Goal: Check status: Check status

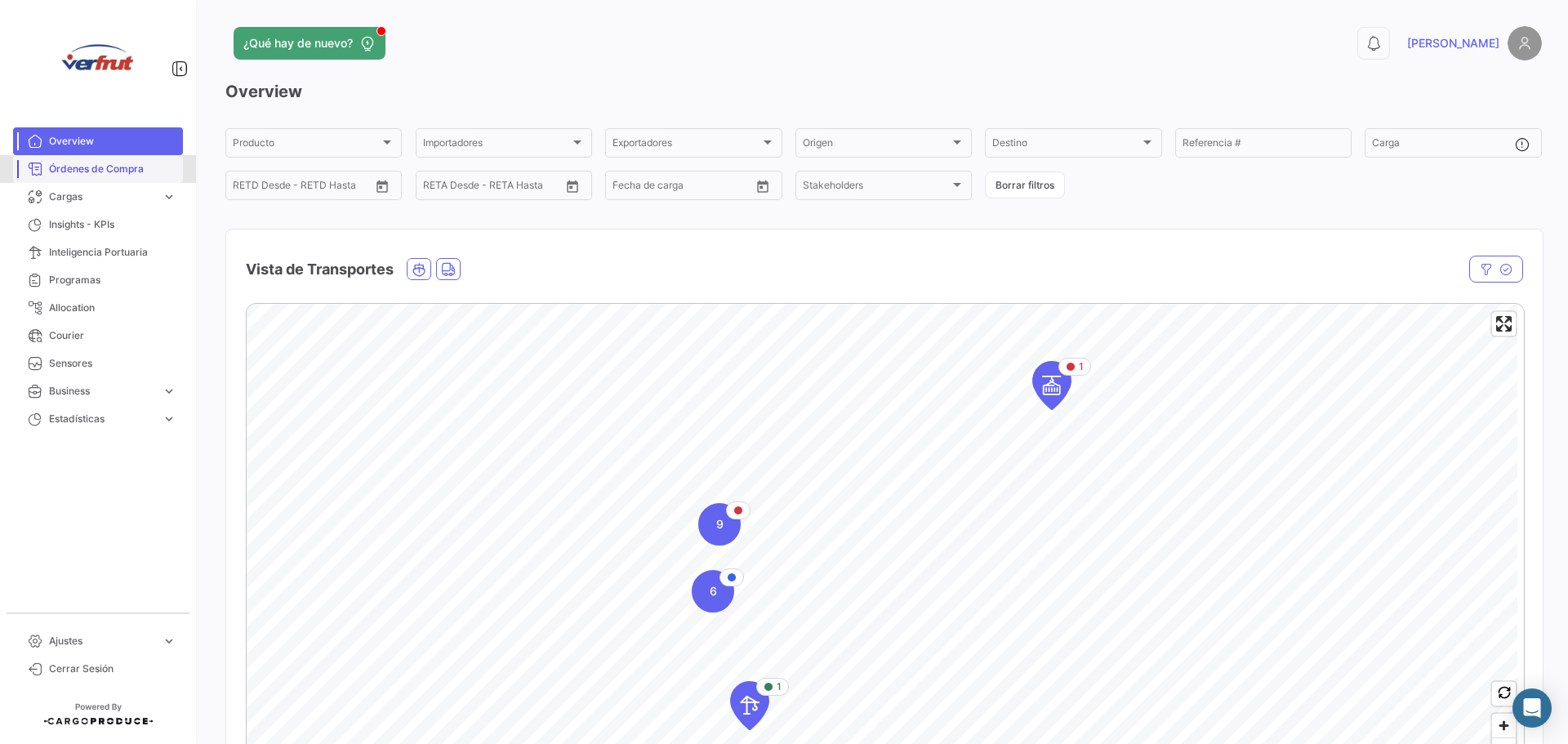
click at [84, 178] on link "Órdenes de Compra" at bounding box center [98, 169] width 170 height 28
click at [87, 183] on link "Cargas expand_more" at bounding box center [98, 197] width 170 height 28
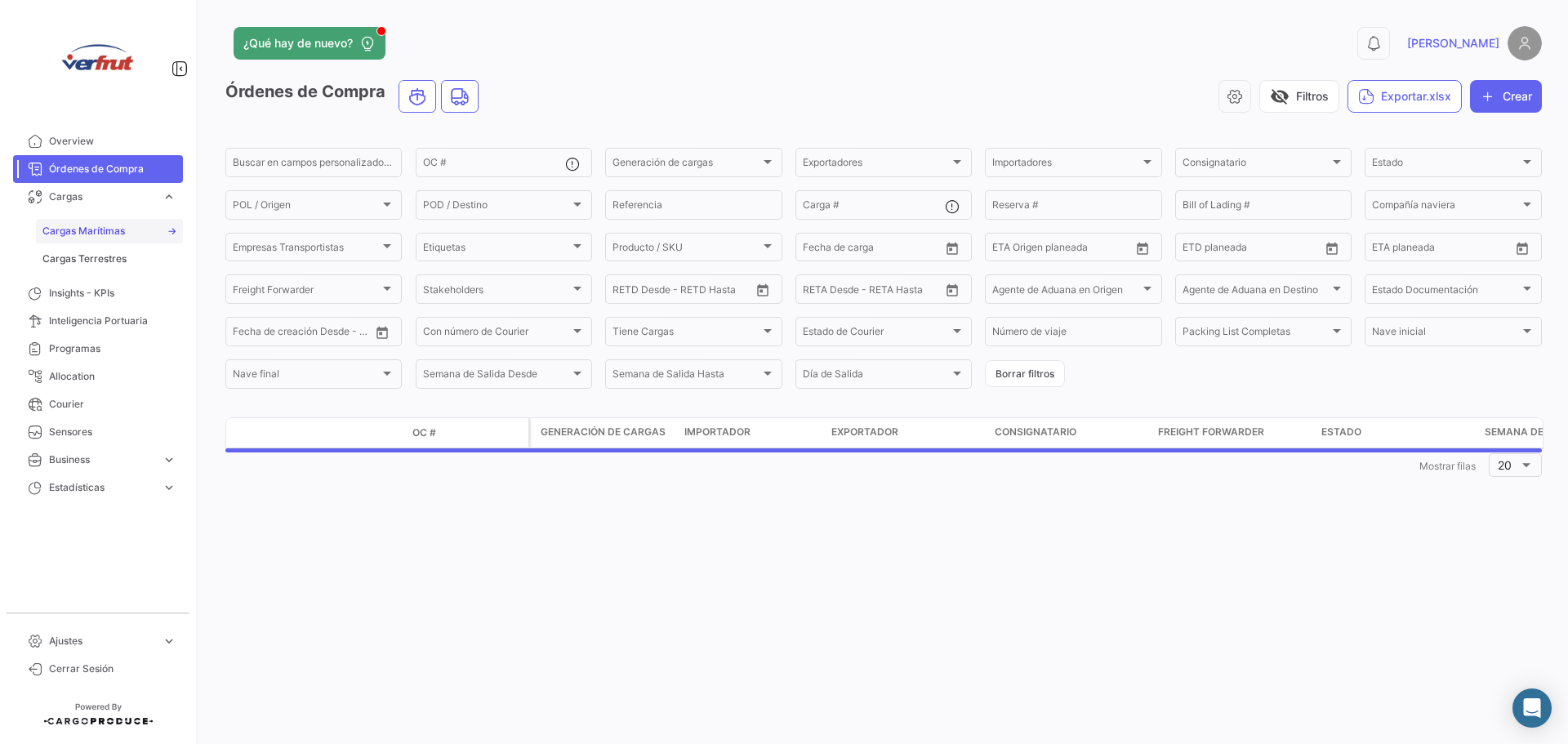
click at [102, 232] on span "Cargas Marítimas" at bounding box center [84, 231] width 82 height 15
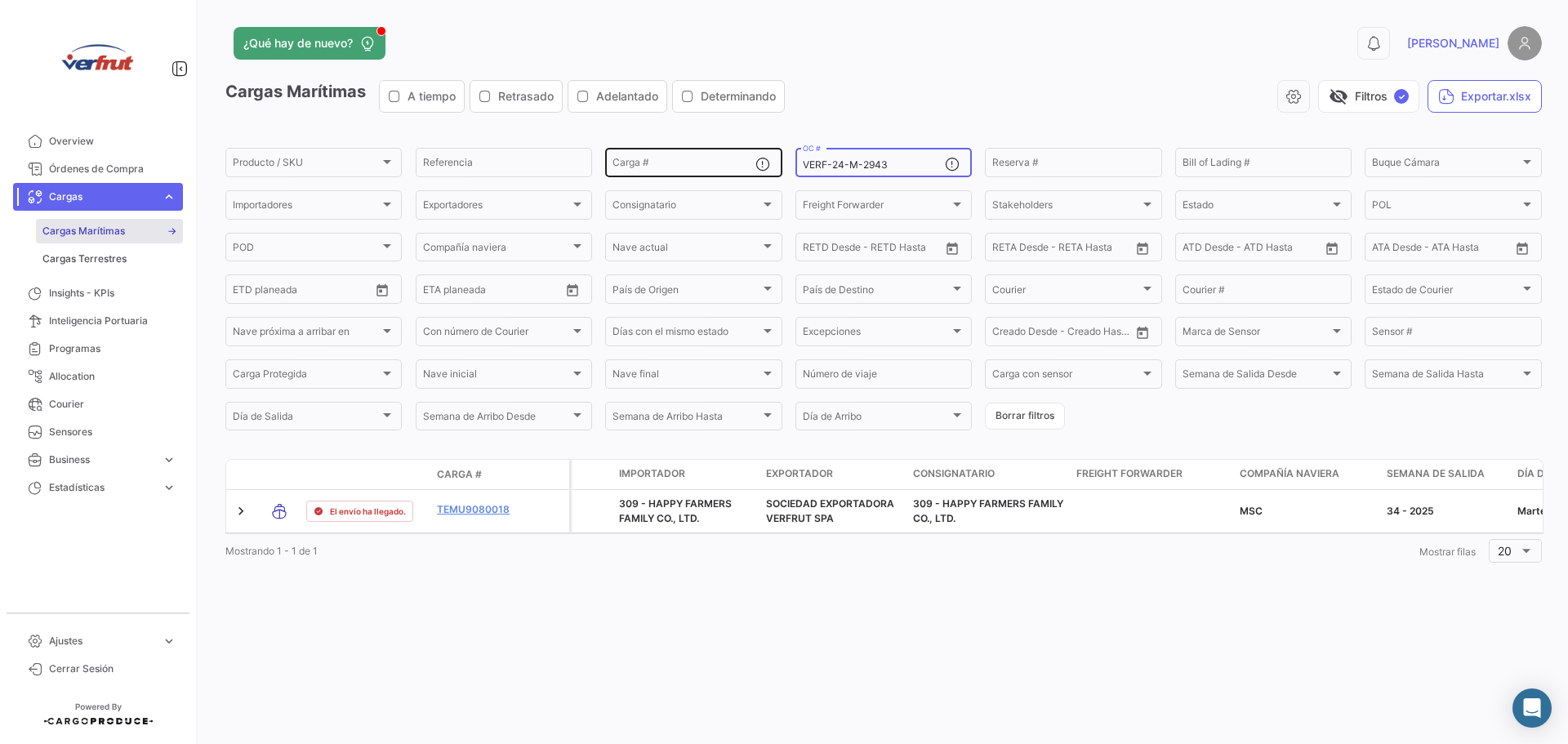
drag, startPoint x: 887, startPoint y: 165, endPoint x: 726, endPoint y: 166, distance: 161.0
click at [0, 0] on div "Producto / SKU Producto / SKU Referencia Carga # VERF-24-M-2943 OC # Reserva # …" at bounding box center [0, 0] width 0 height 0
paste input "[URL][DOMAIN_NAME]"
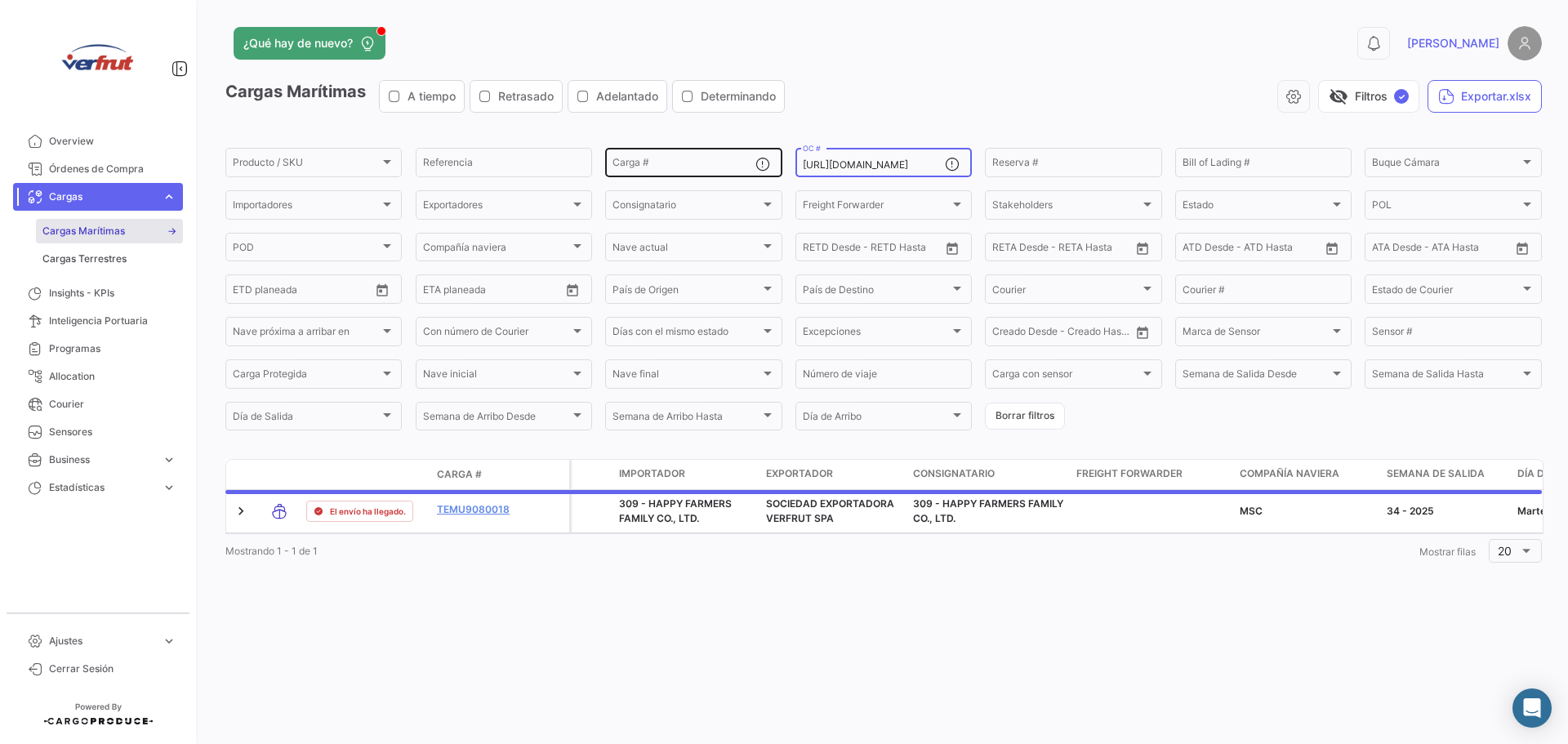
scroll to position [0, 943]
drag, startPoint x: 818, startPoint y: 160, endPoint x: 1088, endPoint y: 190, distance: 271.7
click at [0, 0] on div "Producto / SKU Producto / SKU Referencia Carga # [URL][DOMAIN_NAME] OC # Reserv…" at bounding box center [0, 0] width 0 height 0
type input "[URL][DOMAIN_NAME]"
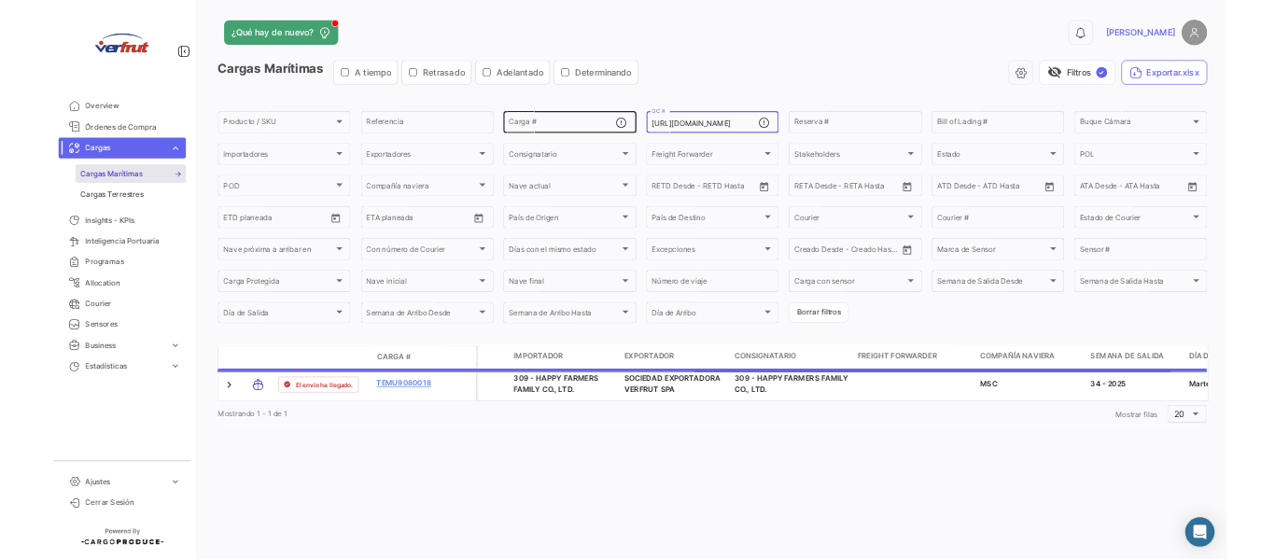
scroll to position [0, 0]
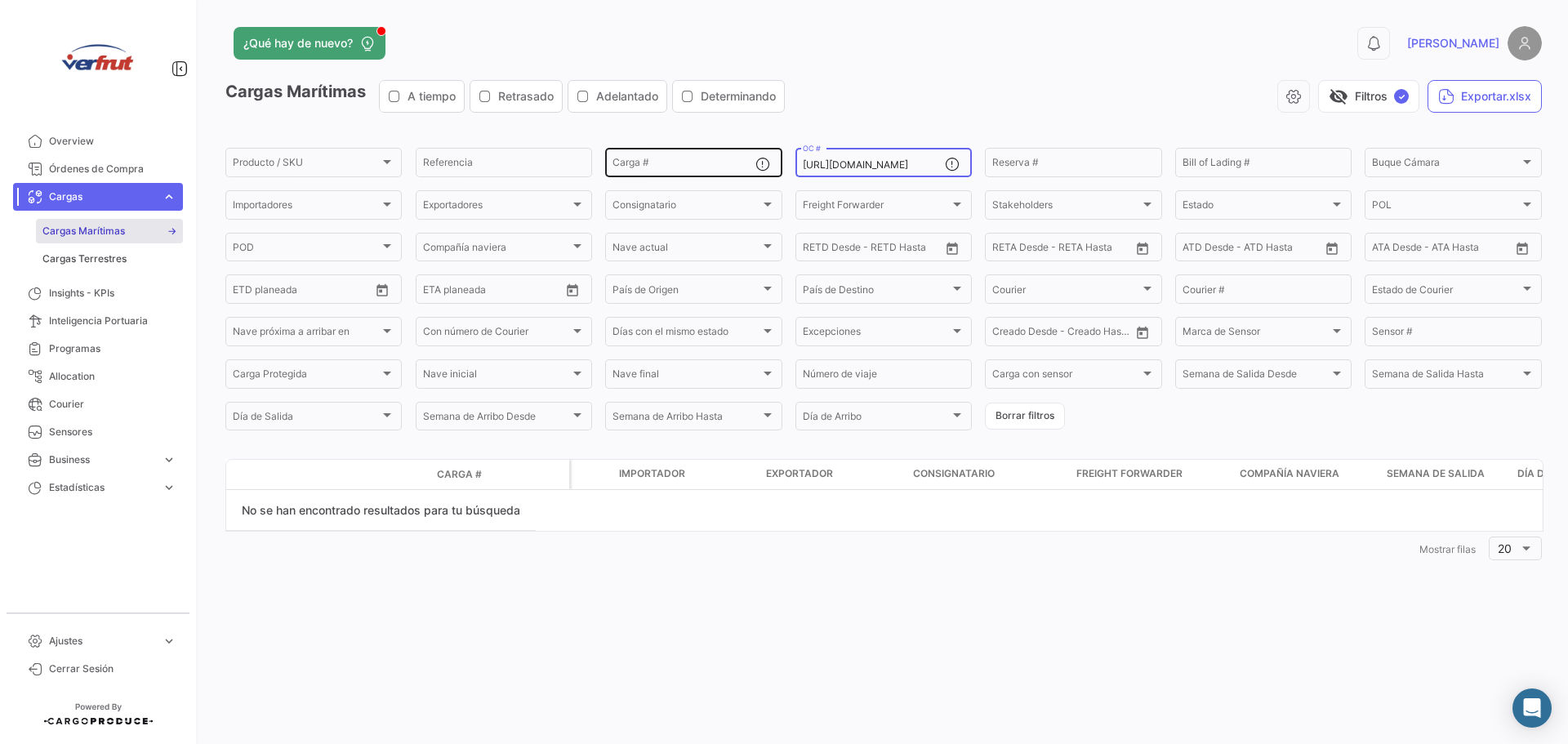
drag, startPoint x: 941, startPoint y: 165, endPoint x: 609, endPoint y: 156, distance: 332.1
click at [0, 0] on div "Producto / SKU Producto / SKU Referencia Carga # [URL][DOMAIN_NAME] OC # Reserv…" at bounding box center [0, 0] width 0 height 0
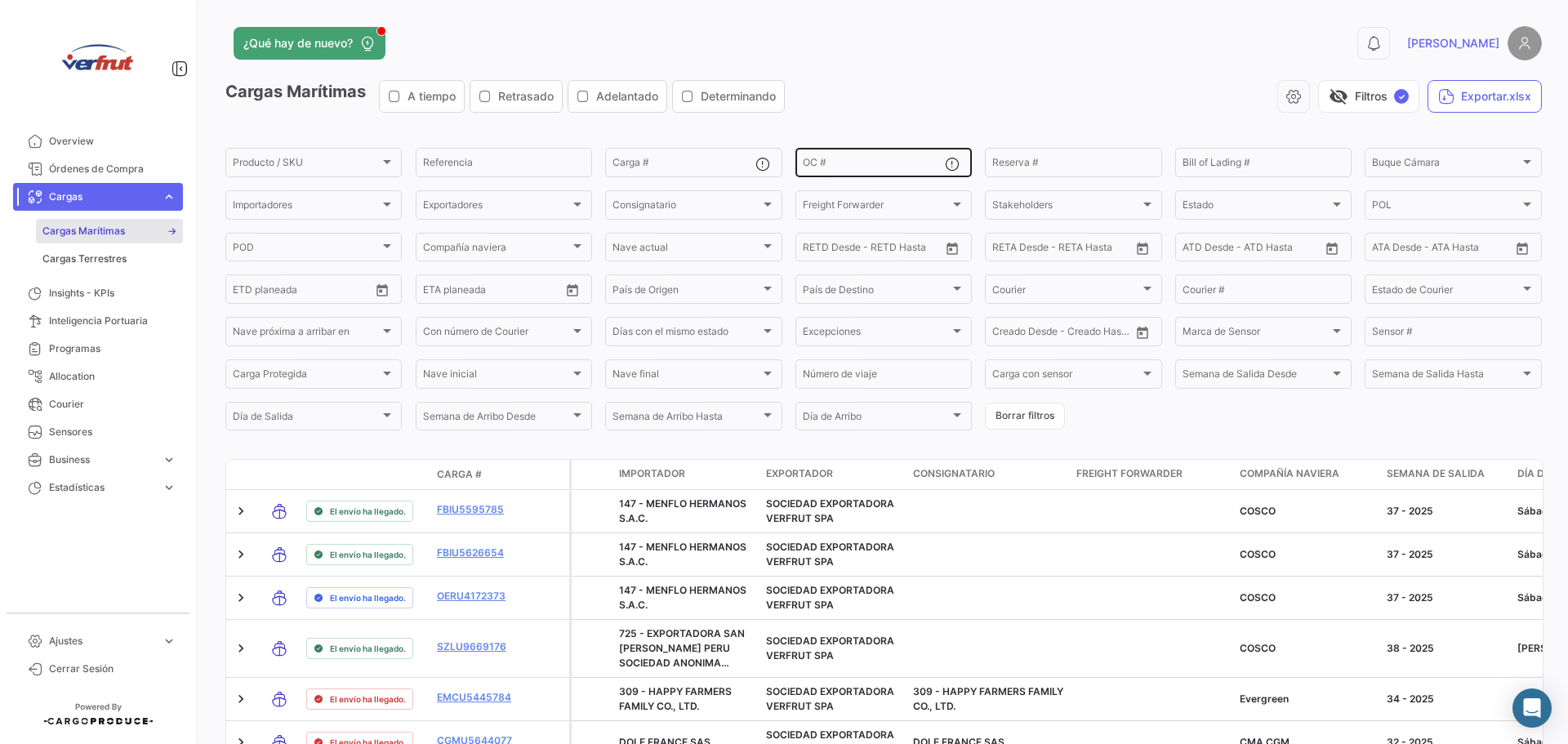
click at [832, 156] on div "OC #" at bounding box center [873, 161] width 142 height 32
paste input "VERF-24-M-2984"
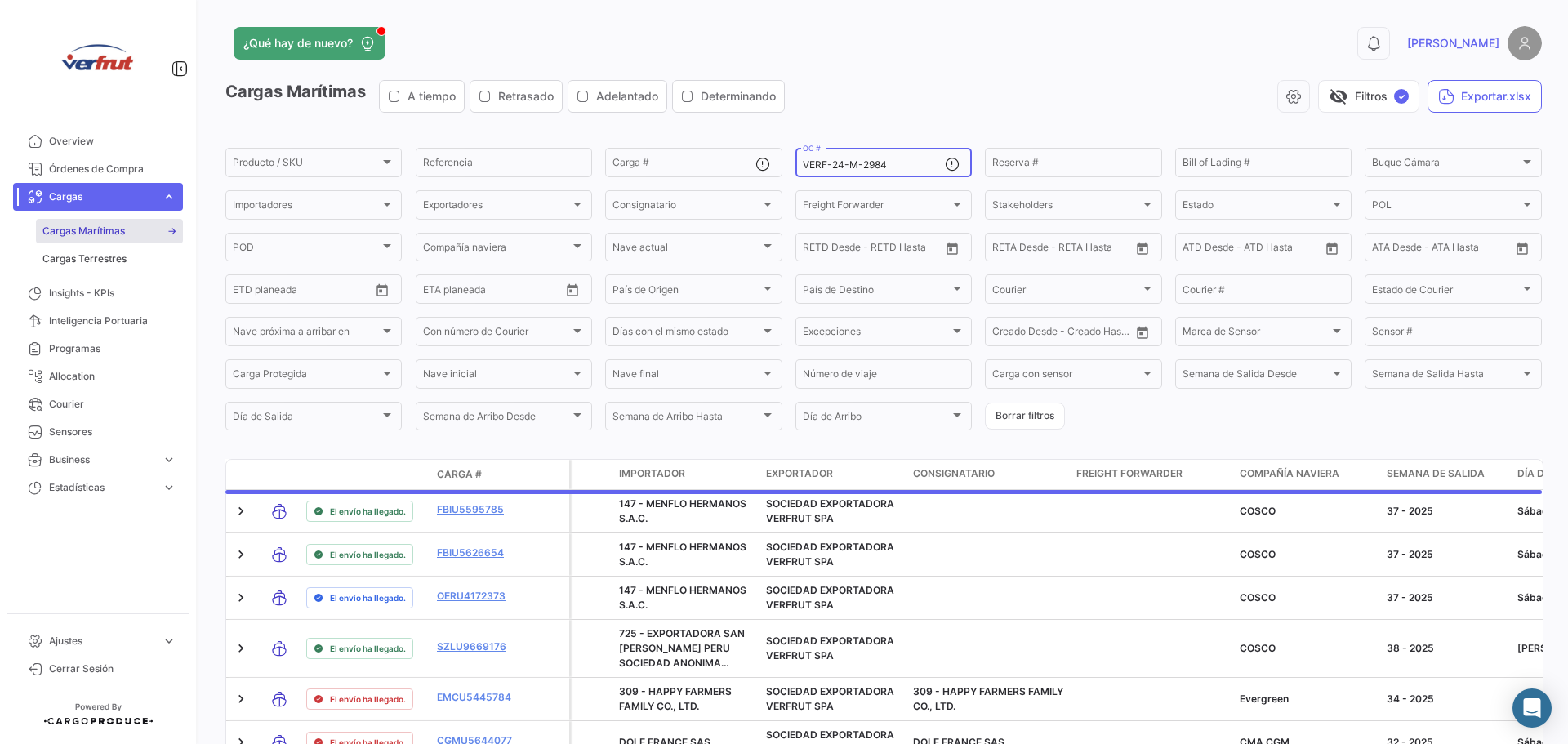
click at [825, 161] on input "VERF-24-M-2984" at bounding box center [873, 165] width 142 height 11
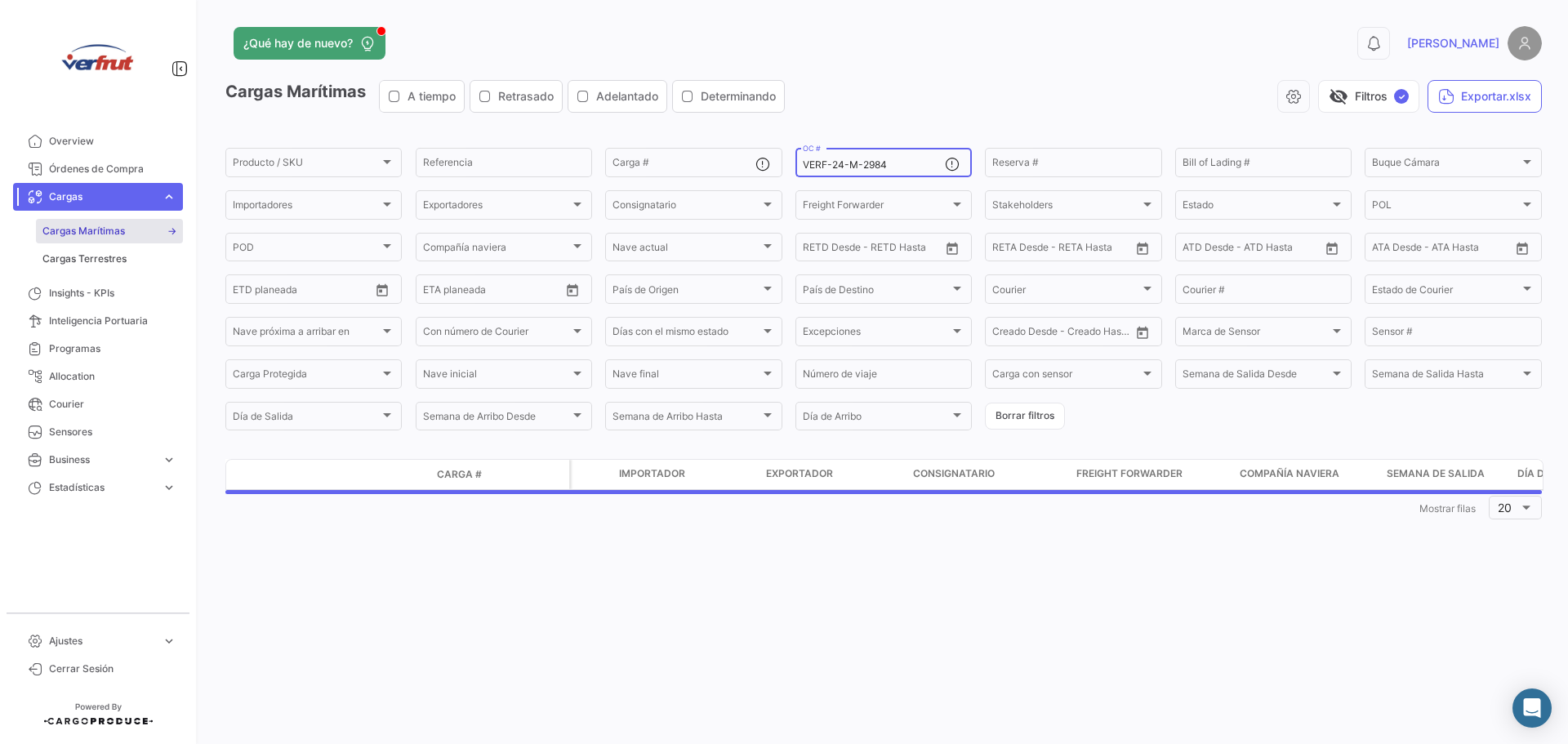
type input "VERF-24-M-2984"
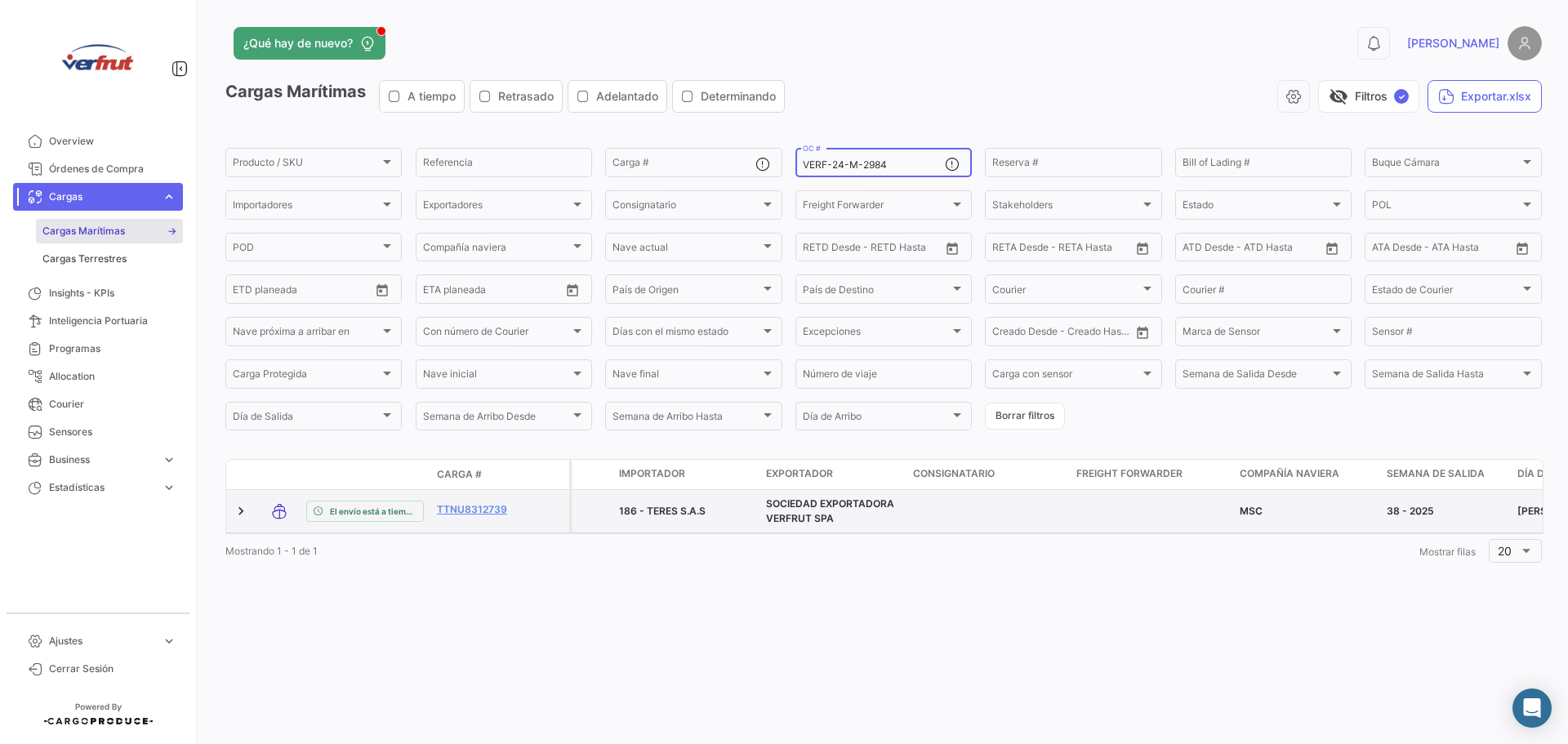
click at [688, 505] on span "186 - TERES S.A.S" at bounding box center [662, 511] width 87 height 12
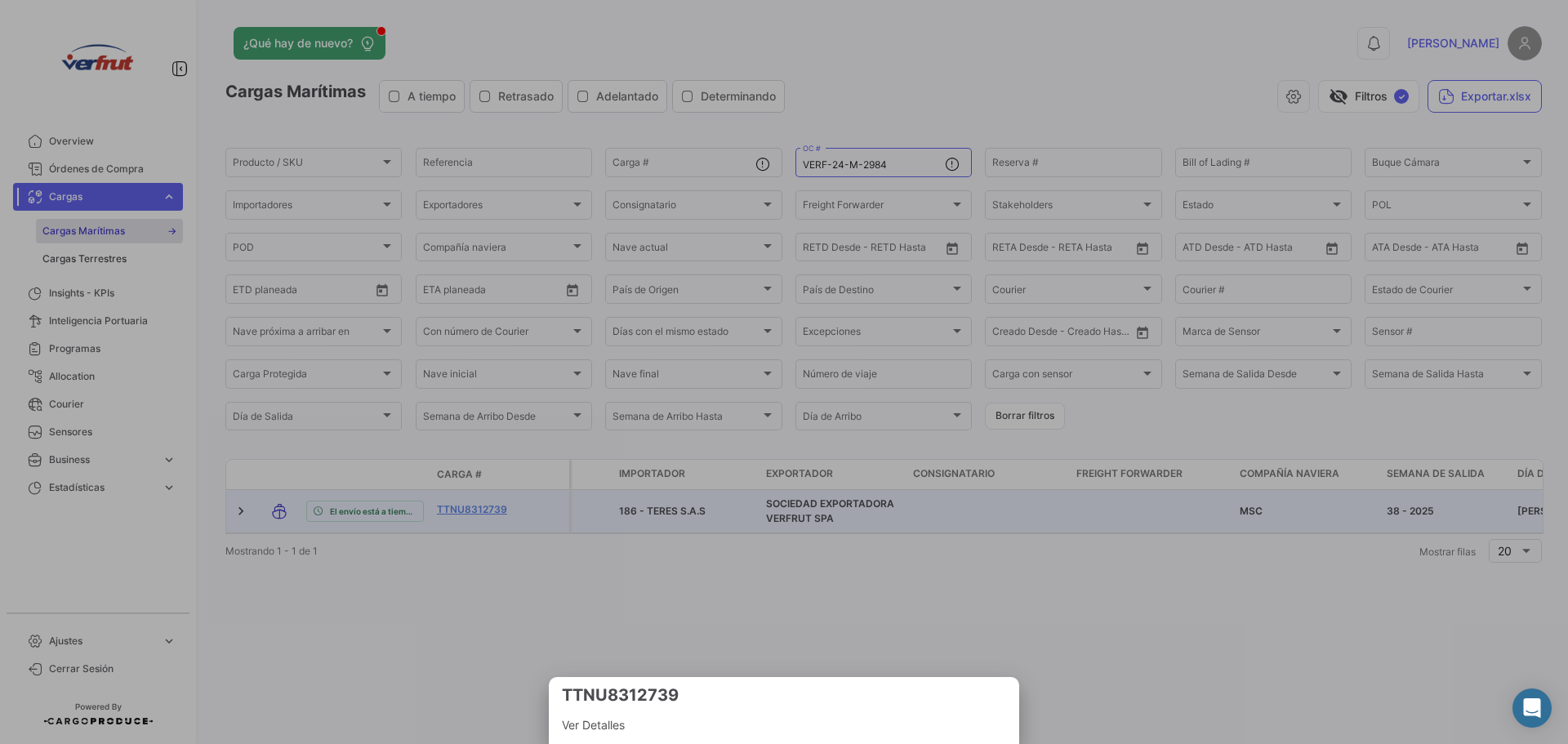
click at [607, 730] on span "Ver Detalles" at bounding box center [784, 726] width 444 height 19
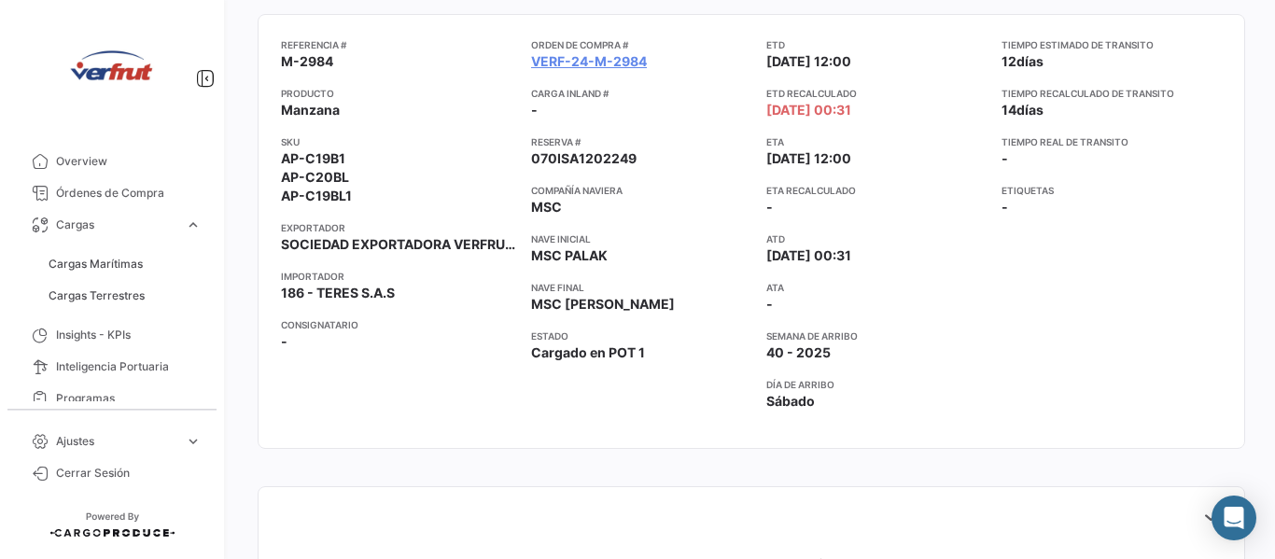
scroll to position [280, 0]
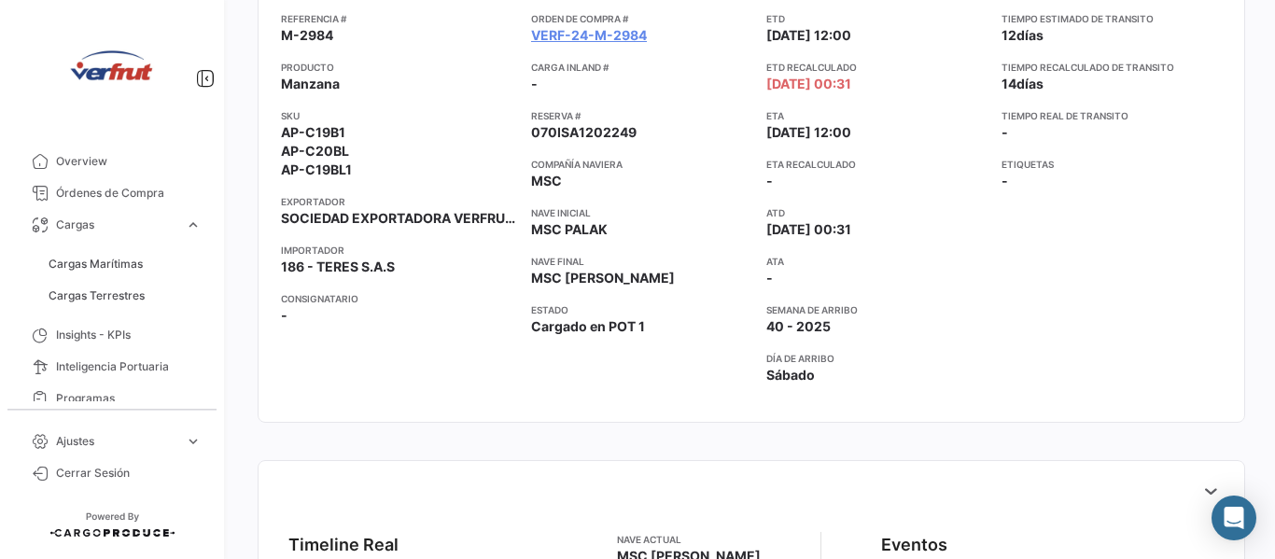
drag, startPoint x: 618, startPoint y: 225, endPoint x: 526, endPoint y: 230, distance: 91.6
click at [526, 230] on div "Referencia # M-2984 Producto Manzana SKU AP-C19B1 AP-C20BL AP-C19BL1 Exportador…" at bounding box center [751, 205] width 941 height 388
copy span "MSC PALAK"
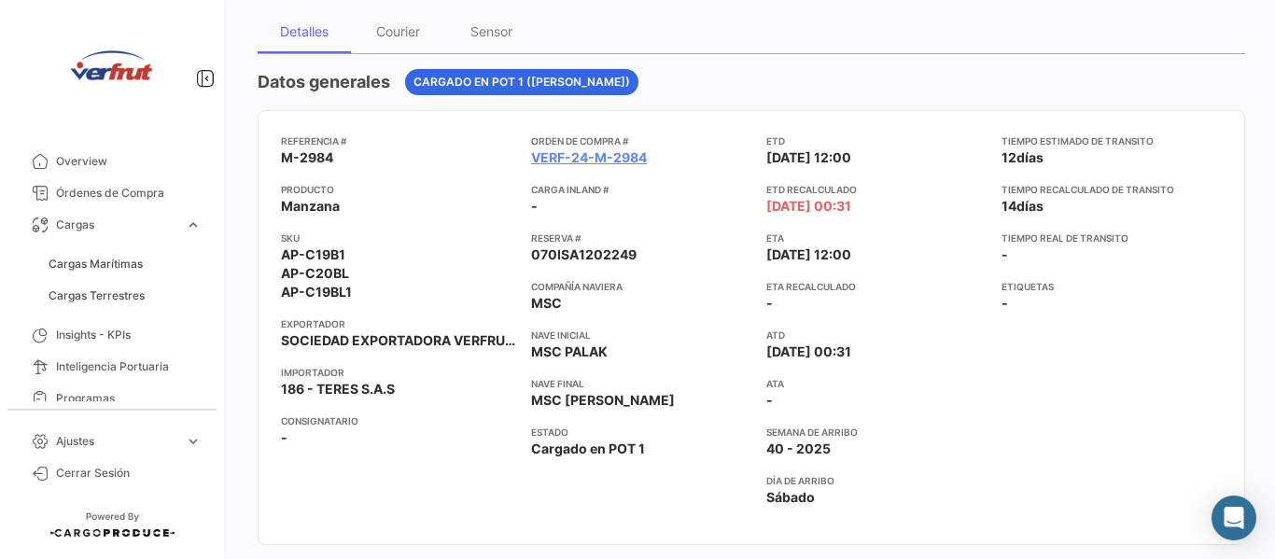
scroll to position [187, 0]
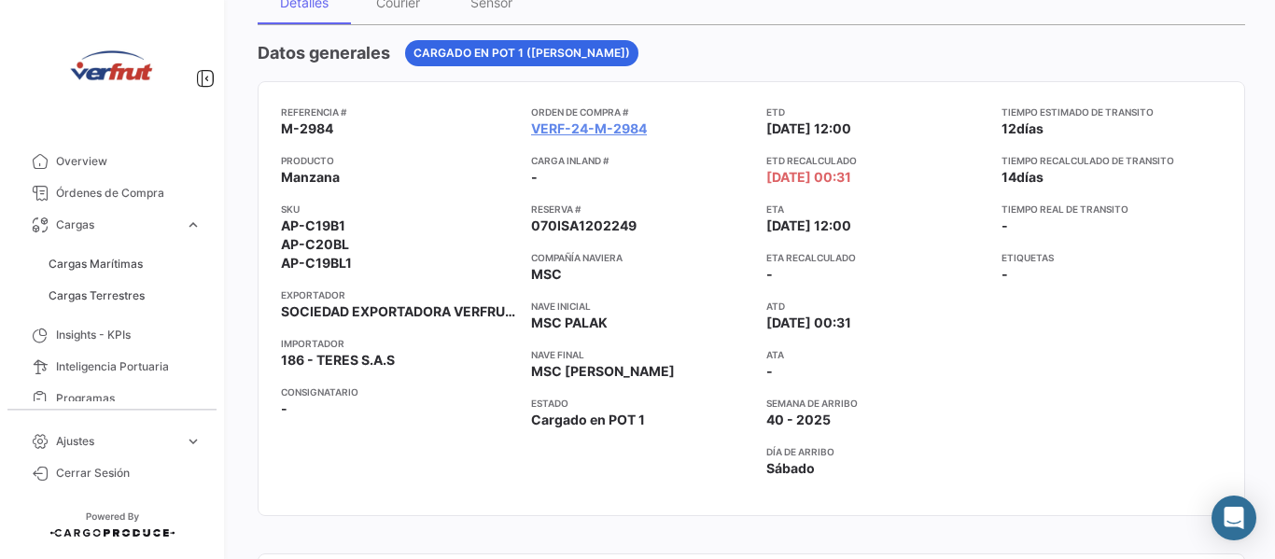
click at [329, 401] on app-card-info-value "-" at bounding box center [398, 408] width 235 height 19
drag, startPoint x: 287, startPoint y: 407, endPoint x: 270, endPoint y: 413, distance: 18.6
click at [270, 413] on mat-card "Referencia # M-2984 Producto Manzana SKU AP-C19B1 AP-C20BL AP-C19BL1 Exportador…" at bounding box center [751, 298] width 987 height 435
click at [304, 409] on app-card-info-value "-" at bounding box center [398, 408] width 235 height 19
drag, startPoint x: 289, startPoint y: 412, endPoint x: 274, endPoint y: 415, distance: 15.4
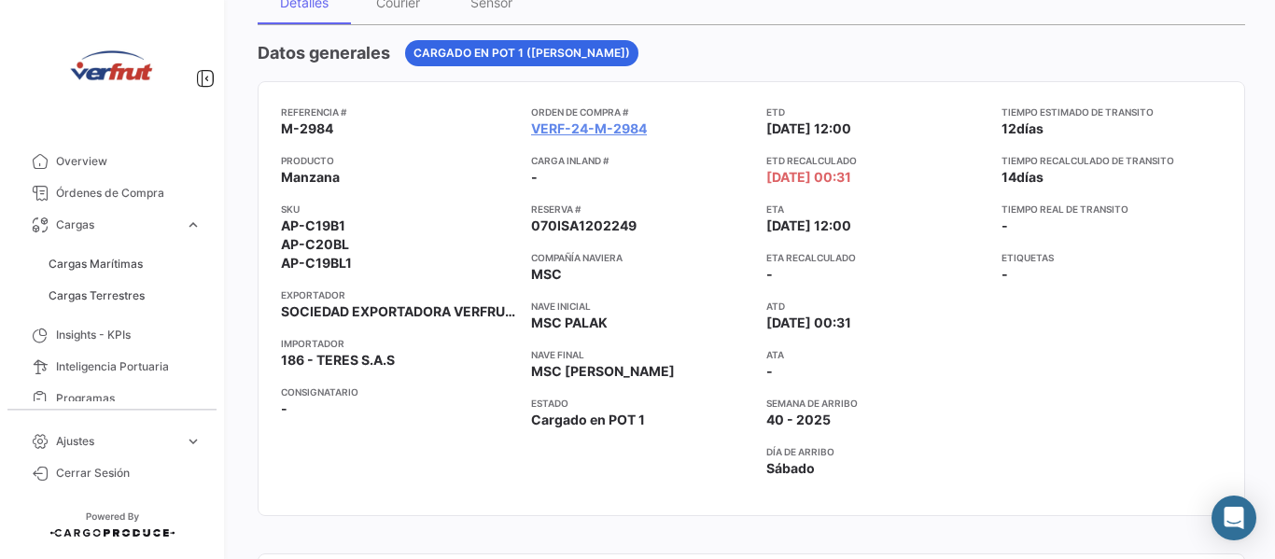
click at [274, 415] on mat-card "Referencia # M-2984 Producto Manzana SKU AP-C19B1 AP-C20BL AP-C19BL1 Exportador…" at bounding box center [751, 298] width 987 height 435
click at [296, 409] on app-card-info-value "-" at bounding box center [398, 408] width 235 height 19
drag, startPoint x: 301, startPoint y: 407, endPoint x: 291, endPoint y: 411, distance: 10.9
click at [278, 416] on mat-card "Referencia # M-2984 Producto Manzana SKU AP-C19B1 AP-C20BL AP-C19BL1 Exportador…" at bounding box center [751, 298] width 987 height 435
click at [294, 410] on app-card-info-value "-" at bounding box center [398, 408] width 235 height 19
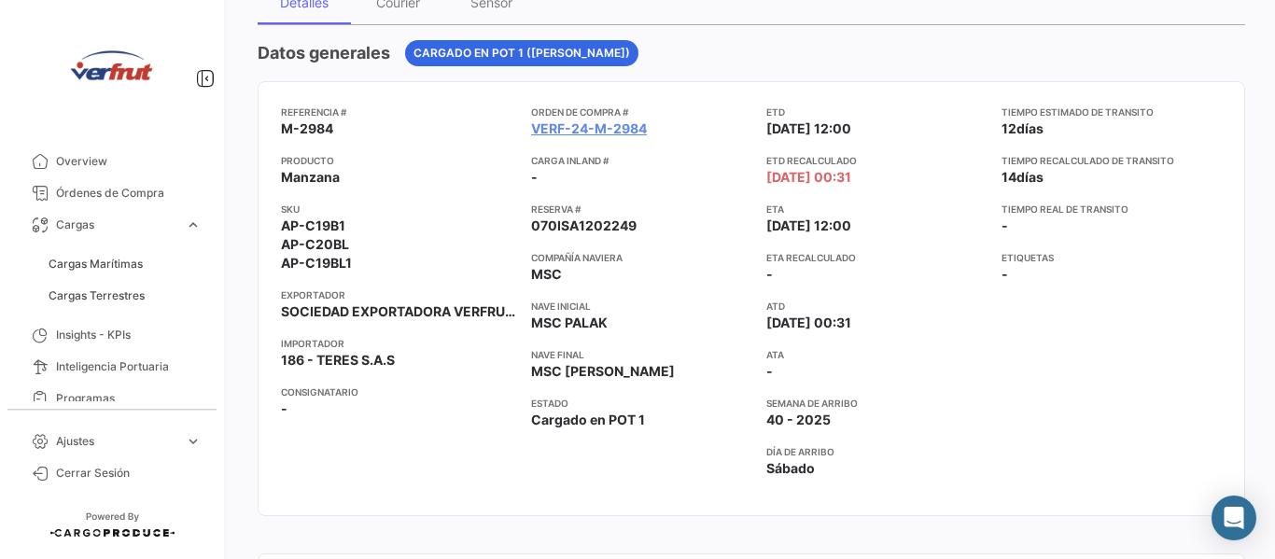
drag, startPoint x: 287, startPoint y: 411, endPoint x: 276, endPoint y: 413, distance: 10.6
click at [276, 413] on mat-card "Referencia # M-2984 Producto Manzana SKU AP-C19B1 AP-C20BL AP-C19BL1 Exportador…" at bounding box center [751, 298] width 987 height 435
click at [281, 410] on span "-" at bounding box center [284, 408] width 7 height 19
drag, startPoint x: 281, startPoint y: 410, endPoint x: 295, endPoint y: 406, distance: 14.5
click at [295, 406] on app-card-info-value "-" at bounding box center [398, 408] width 235 height 19
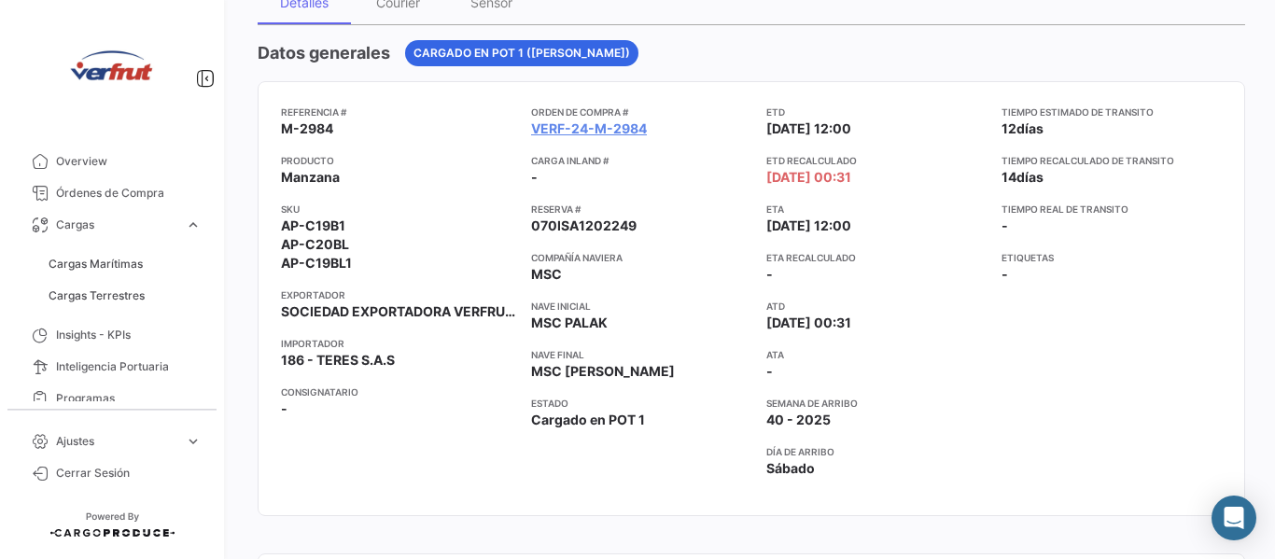
click at [284, 405] on span "-" at bounding box center [284, 408] width 7 height 19
click at [280, 407] on mat-card "Referencia # M-2984 Producto Manzana SKU AP-C19B1 AP-C20BL AP-C19BL1 Exportador…" at bounding box center [751, 298] width 987 height 435
click at [288, 406] on mat-card "Referencia # M-2984 Producto Manzana SKU AP-C19B1 AP-C20BL AP-C19BL1 Exportador…" at bounding box center [751, 298] width 987 height 435
click at [282, 413] on span "-" at bounding box center [284, 408] width 7 height 19
drag, startPoint x: 282, startPoint y: 413, endPoint x: 379, endPoint y: 441, distance: 100.8
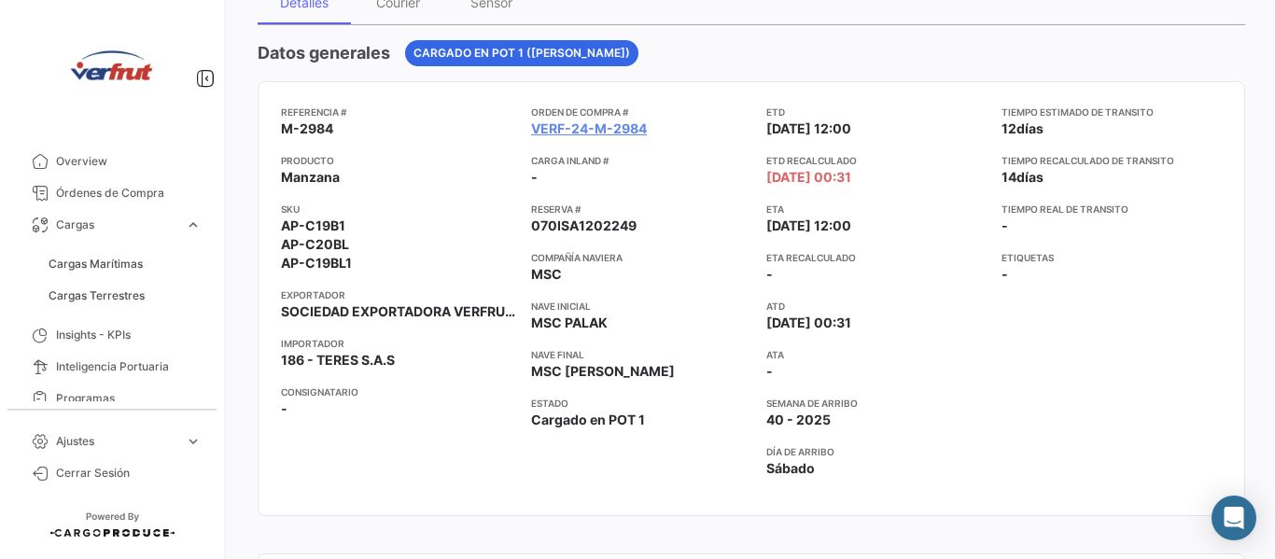
click at [379, 441] on div "Referencia # M-2984 Producto Manzana SKU AP-C19B1 AP-C20BL AP-C19BL1 Exportador…" at bounding box center [398, 299] width 235 height 388
click at [439, 438] on div "Referencia # M-2984 Producto Manzana SKU AP-C19B1 AP-C20BL AP-C19BL1 Exportador…" at bounding box center [398, 299] width 235 height 388
click at [1096, 347] on div "Tiempo estimado de [PERSON_NAME] 12 [PERSON_NAME] Tiempo recalculado de [PERSON…" at bounding box center [1111, 299] width 220 height 388
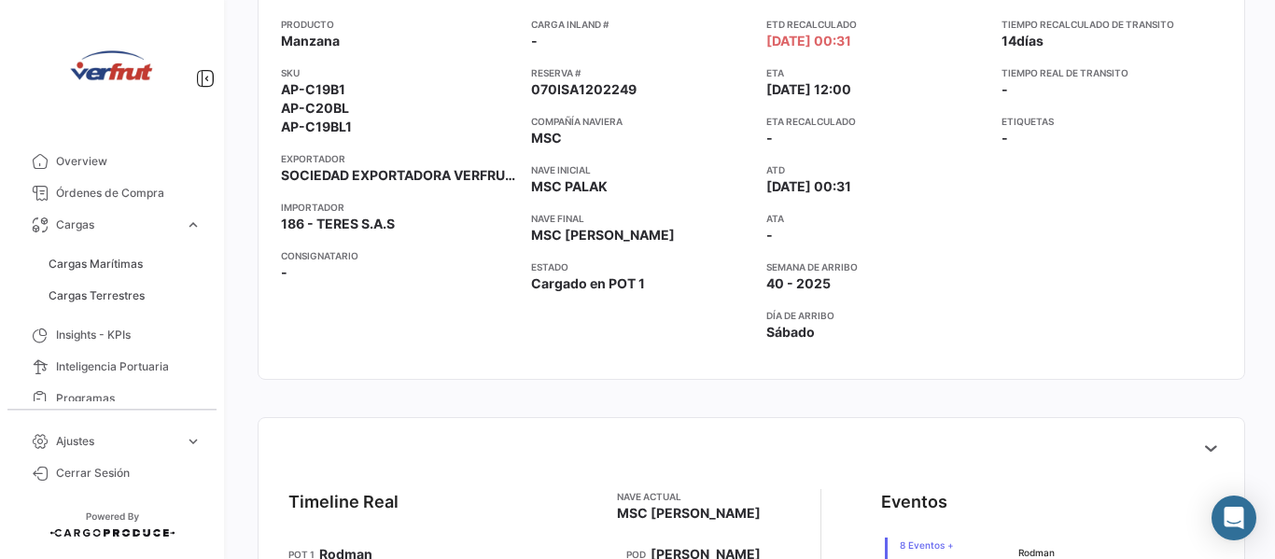
scroll to position [280, 0]
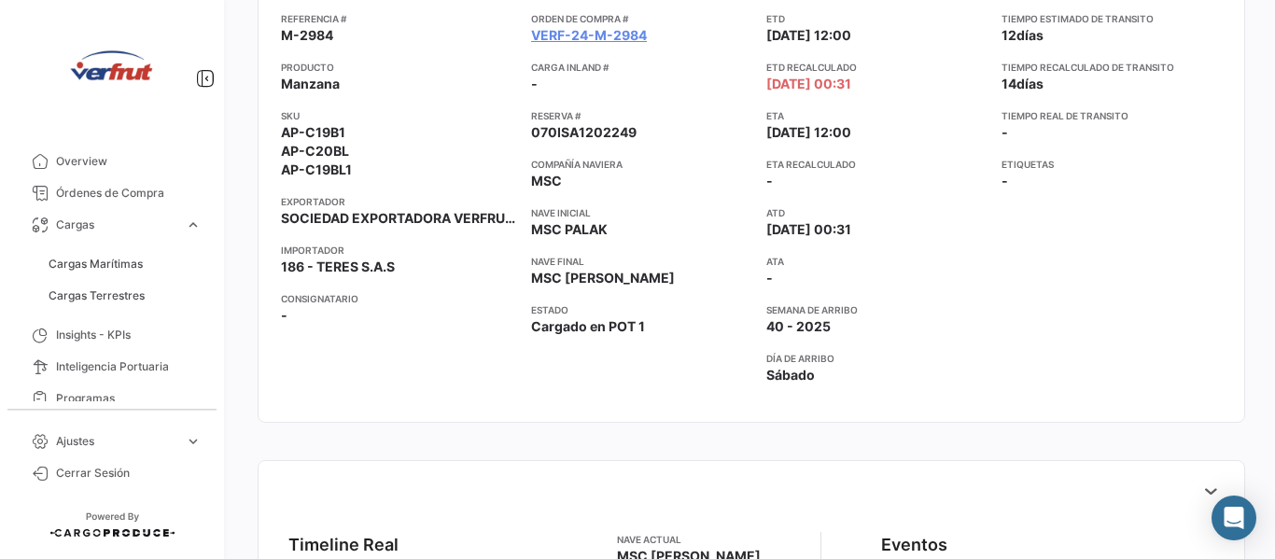
click at [846, 330] on app-card-info-value "40 - 2025" at bounding box center [876, 326] width 220 height 19
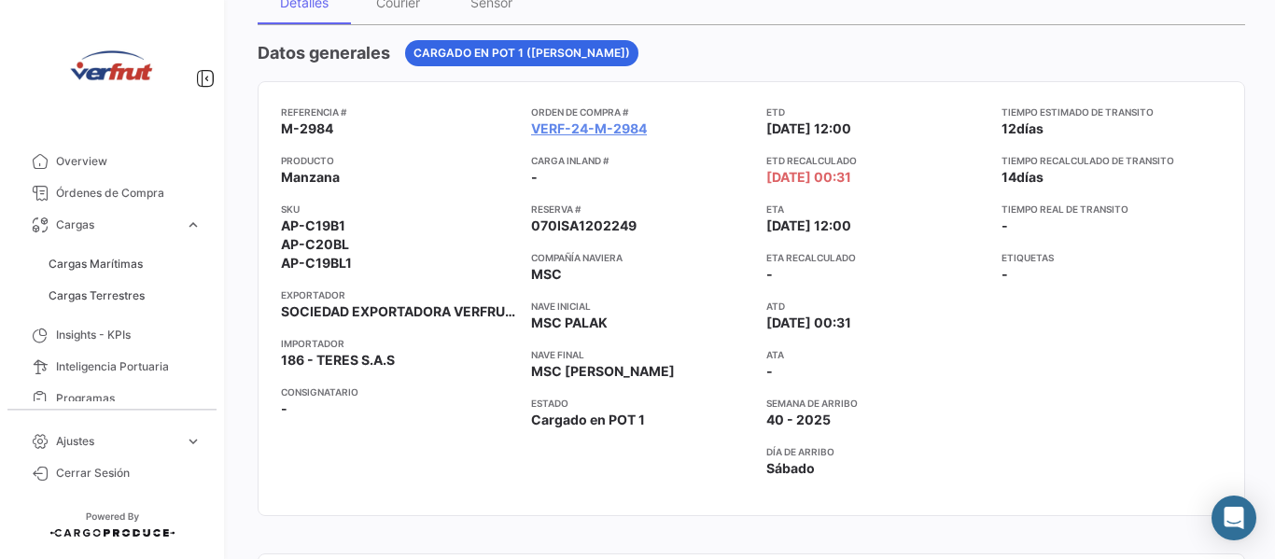
scroll to position [93, 0]
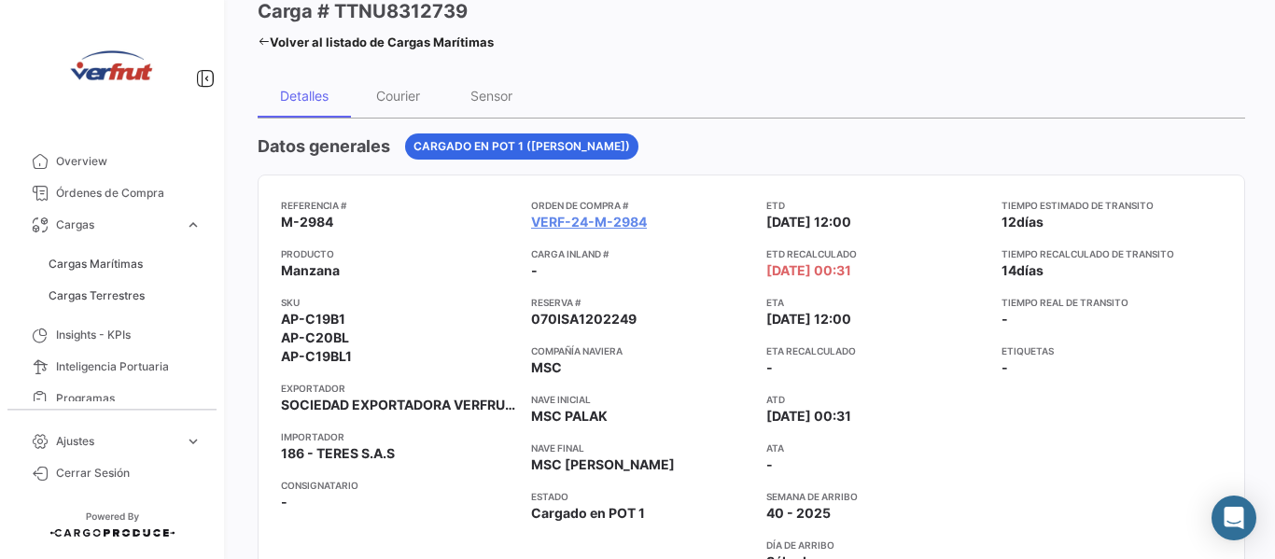
drag, startPoint x: 636, startPoint y: 319, endPoint x: 536, endPoint y: 318, distance: 99.9
click at [535, 318] on app-card-info-value "070ISA1202249" at bounding box center [641, 319] width 220 height 19
drag, startPoint x: 541, startPoint y: 320, endPoint x: 683, endPoint y: 315, distance: 142.0
click at [683, 315] on app-card-info-value "070ISA1202249" at bounding box center [641, 319] width 220 height 19
drag, startPoint x: 630, startPoint y: 324, endPoint x: 532, endPoint y: 317, distance: 98.2
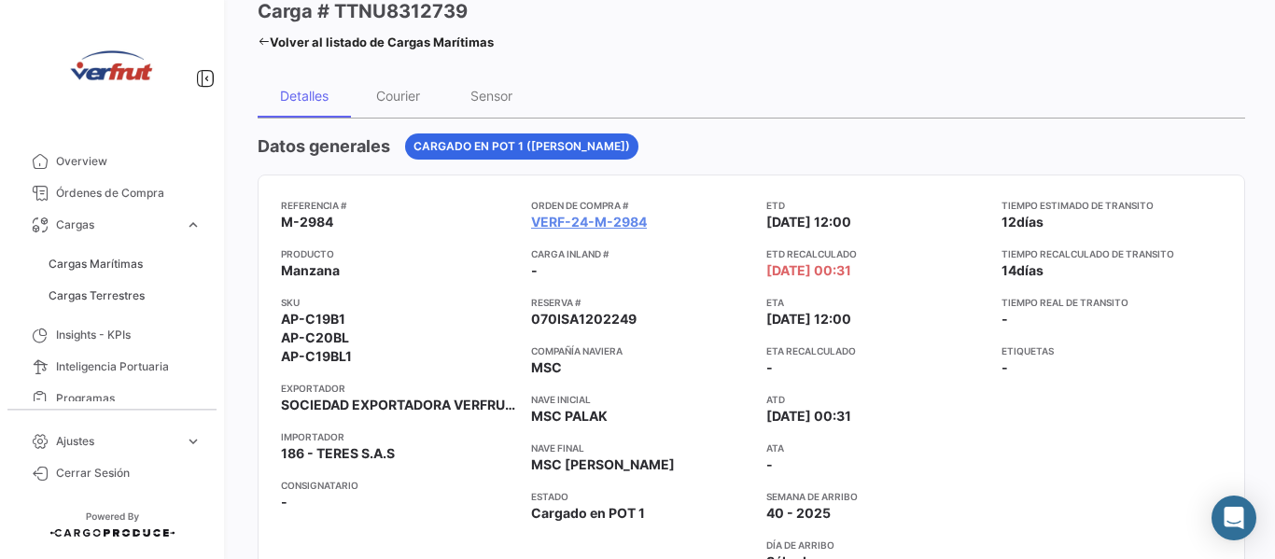
click at [526, 320] on div "Referencia # M-2984 Producto Manzana SKU AP-C19B1 AP-C20BL AP-C19BL1 Exportador…" at bounding box center [751, 392] width 941 height 388
copy span "070ISA1202249"
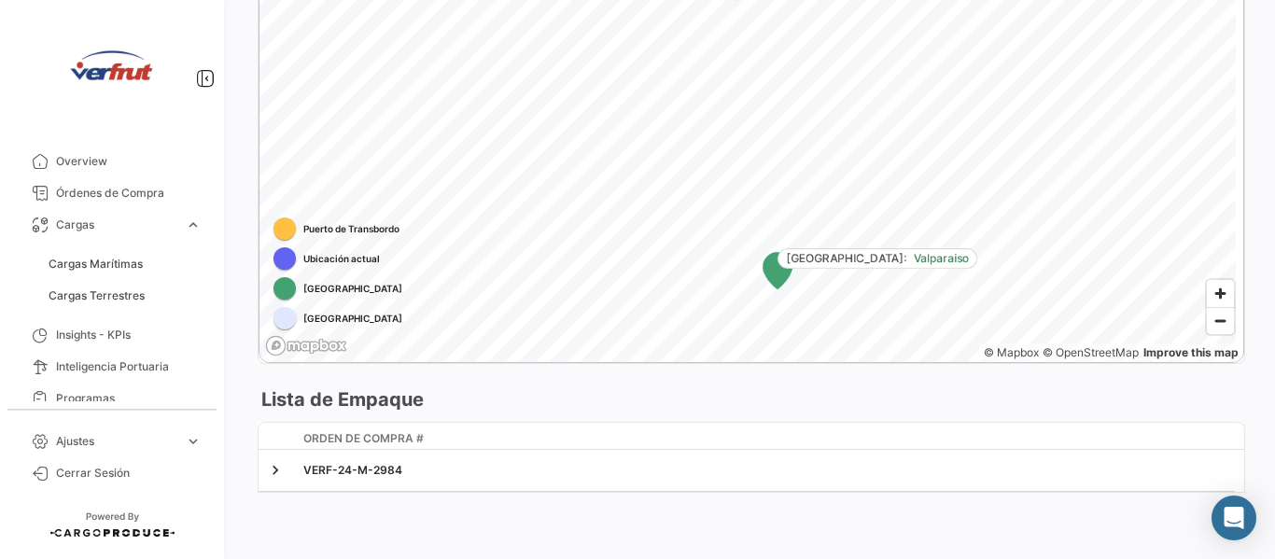
scroll to position [1182, 0]
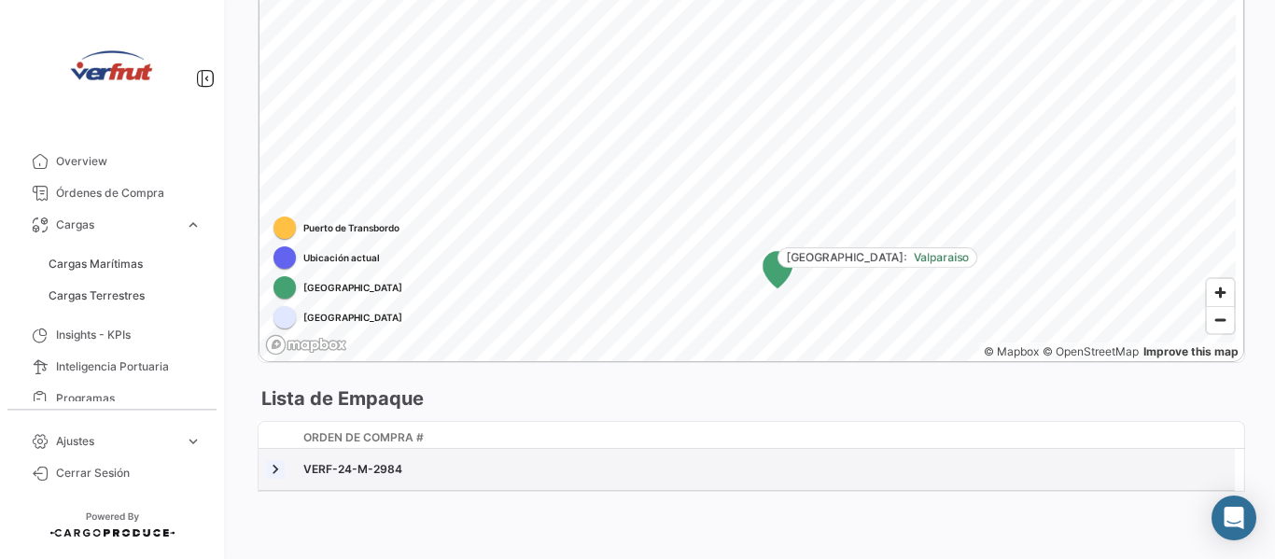
click at [277, 469] on link at bounding box center [275, 469] width 19 height 19
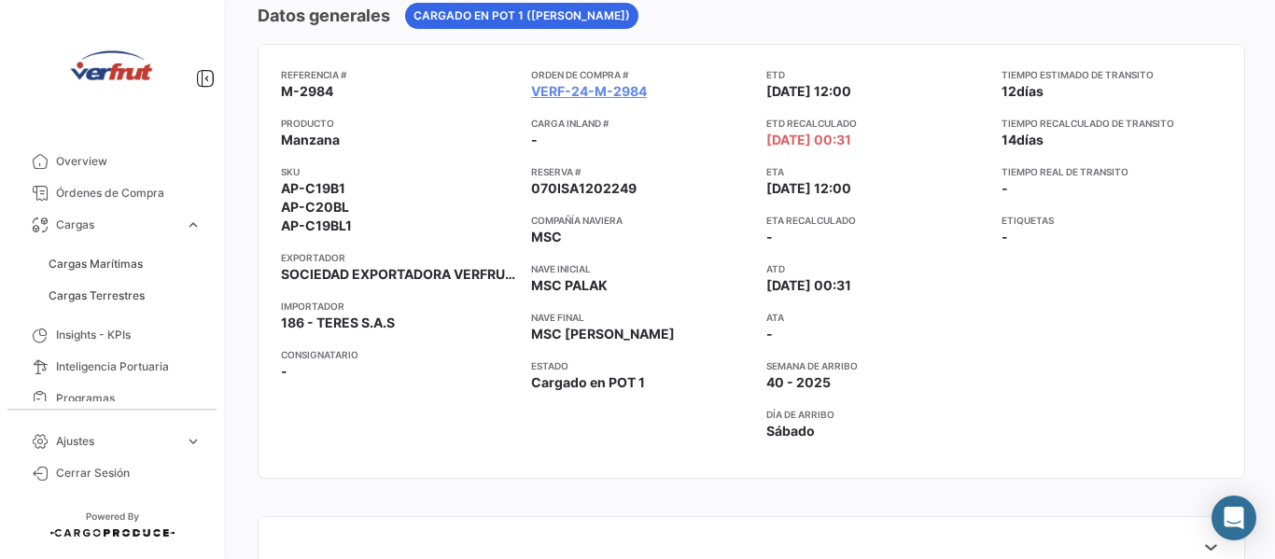
scroll to position [131, 0]
